Goal: Use online tool/utility

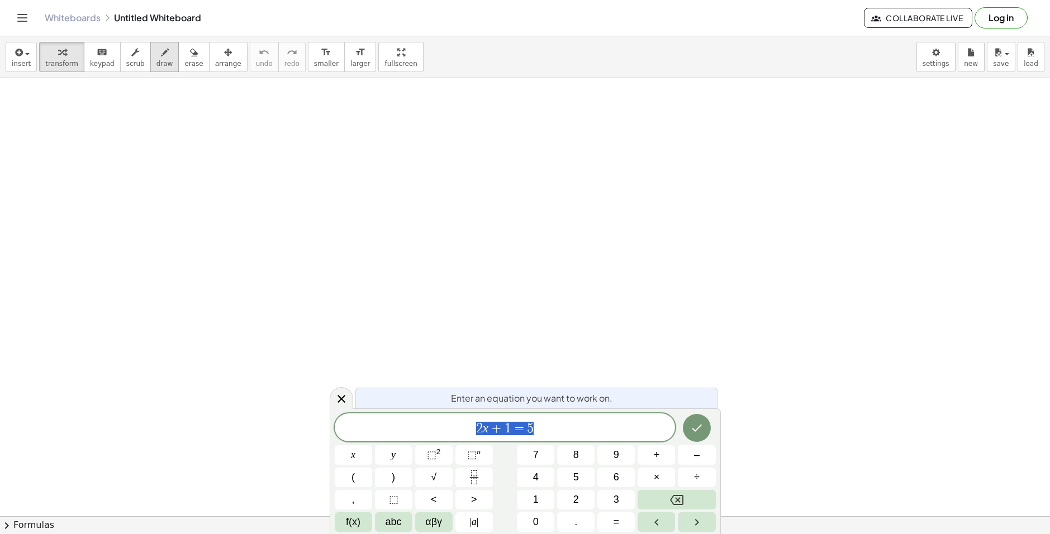
click at [159, 54] on button "draw" at bounding box center [164, 57] width 29 height 30
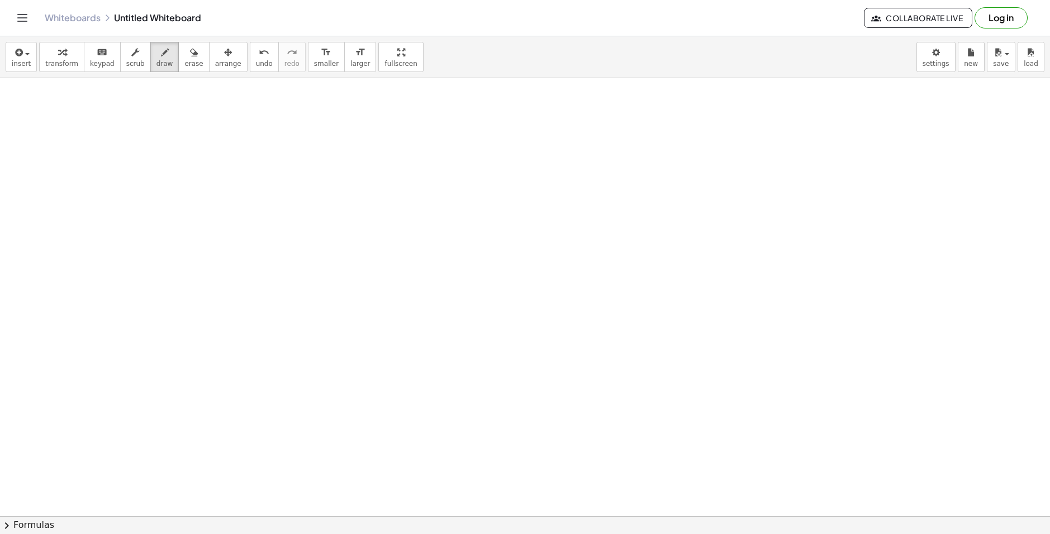
click at [796, 5] on div "Whiteboards Untitled Whiteboard Collaborate Live Log in" at bounding box center [524, 18] width 1023 height 36
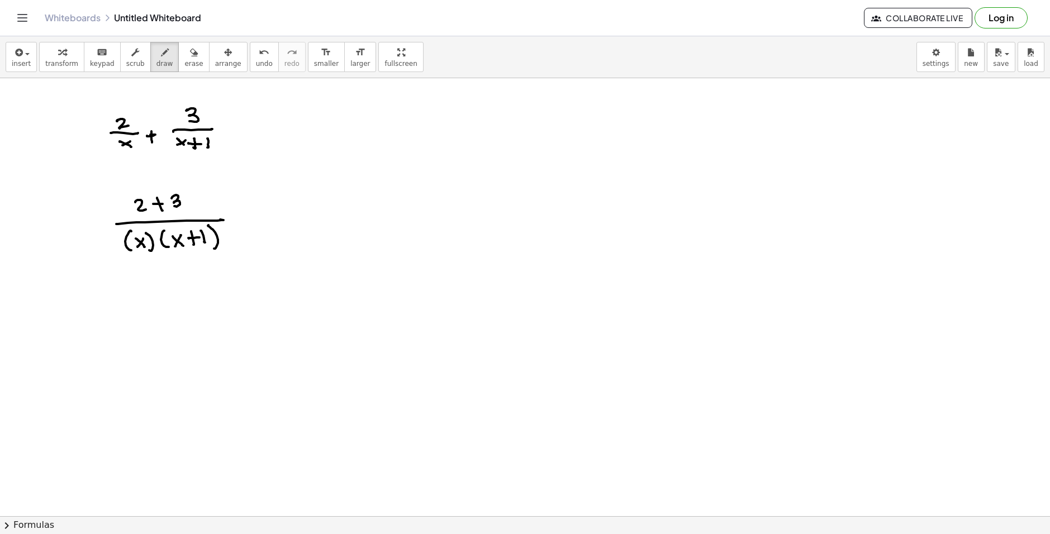
click at [878, 66] on div "insert select one: Math Expression Function Text Youtube Video Graphing Geometr…" at bounding box center [525, 57] width 1050 height 42
click at [586, 21] on div "Whiteboards Untitled Whiteboard" at bounding box center [454, 17] width 819 height 11
click at [559, 19] on div "Whiteboards Untitled Whiteboard" at bounding box center [454, 17] width 819 height 11
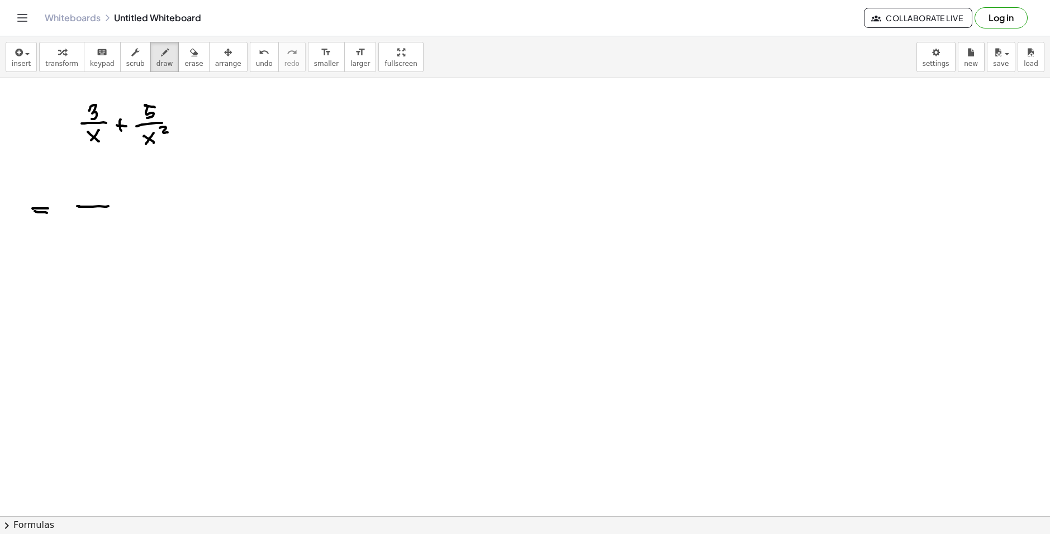
click at [534, 34] on div "Whiteboards Untitled Whiteboard Collaborate Live Log in" at bounding box center [524, 18] width 1023 height 36
click at [543, 30] on div "Whiteboards Untitled Whiteboard Collaborate Live Log in" at bounding box center [524, 18] width 1023 height 36
